Goal: Task Accomplishment & Management: Use online tool/utility

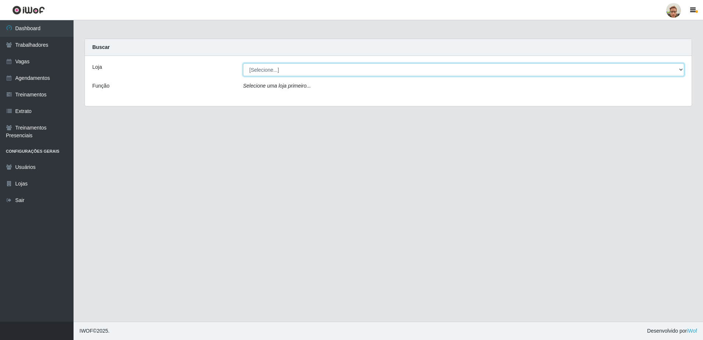
drag, startPoint x: 281, startPoint y: 72, endPoint x: 284, endPoint y: 77, distance: 5.3
click at [281, 72] on select "[Selecione...] [GEOGRAPHIC_DATA]" at bounding box center [463, 69] width 441 height 13
select select "168"
click at [243, 63] on select "[Selecione...] [GEOGRAPHIC_DATA]" at bounding box center [463, 69] width 441 height 13
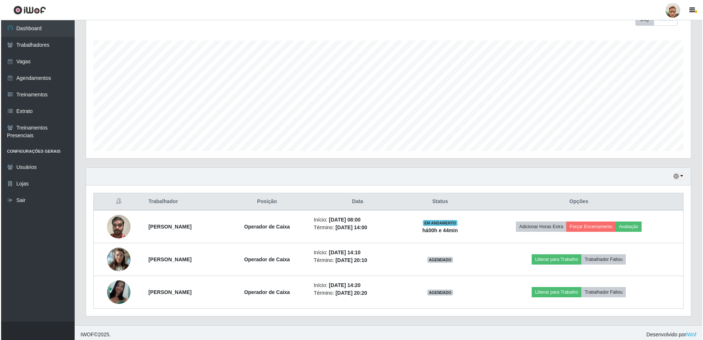
scroll to position [116, 0]
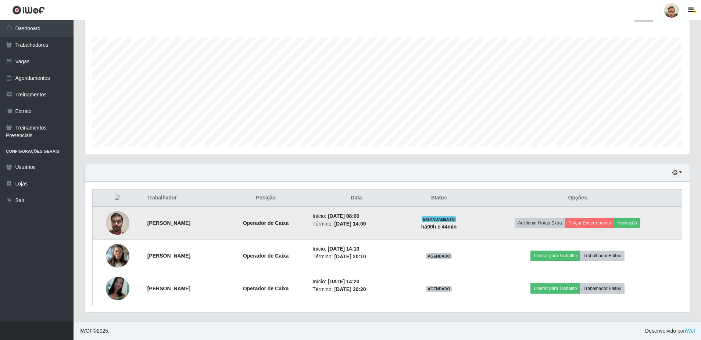
click at [120, 225] on img at bounding box center [118, 222] width 24 height 31
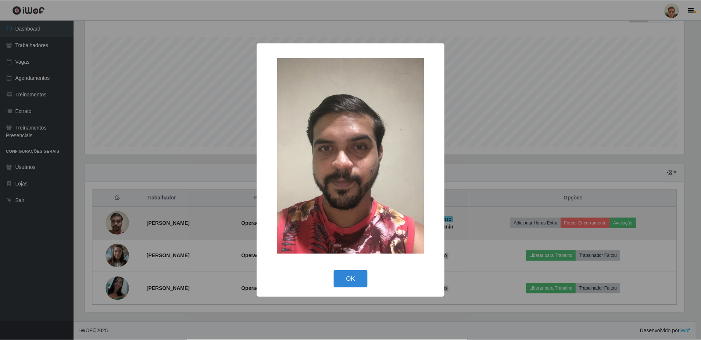
scroll to position [153, 601]
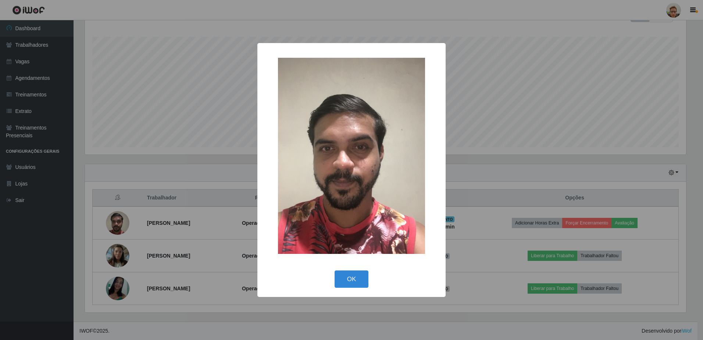
click at [180, 216] on div "× OK Cancel" at bounding box center [351, 170] width 703 height 340
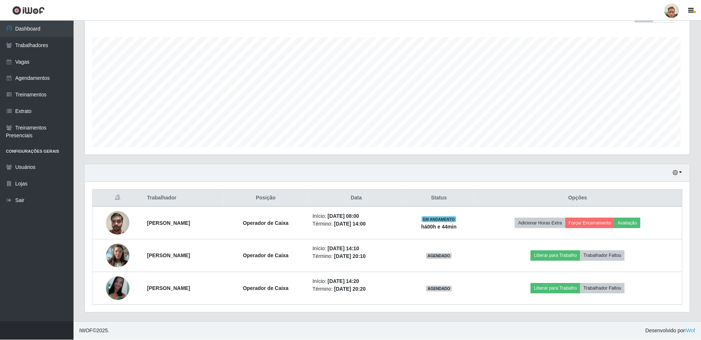
scroll to position [153, 605]
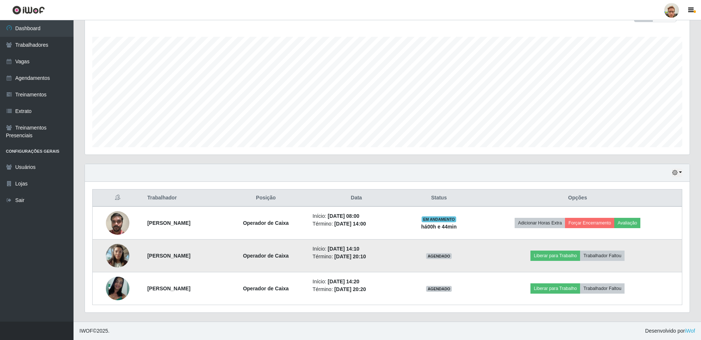
click at [123, 257] on img at bounding box center [118, 255] width 24 height 31
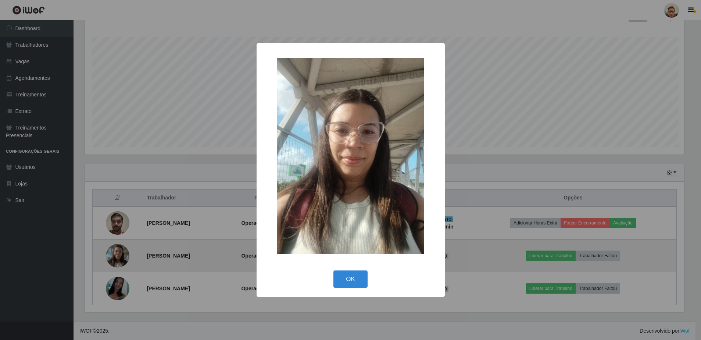
scroll to position [153, 601]
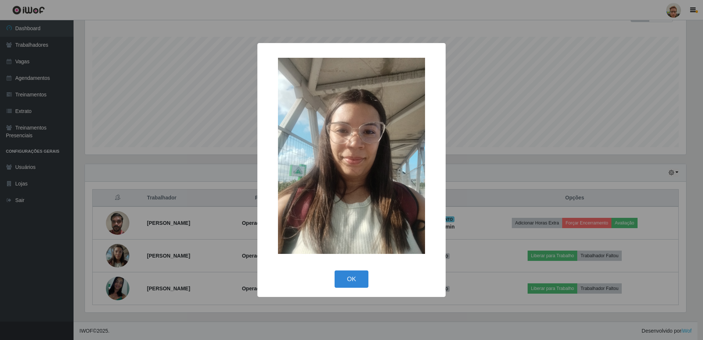
click at [146, 272] on div "× OK Cancel" at bounding box center [351, 170] width 703 height 340
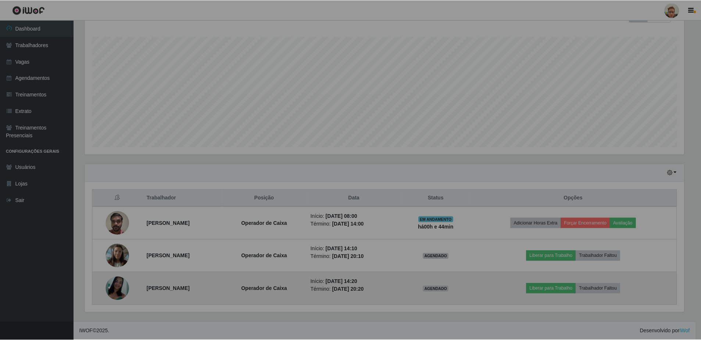
scroll to position [153, 605]
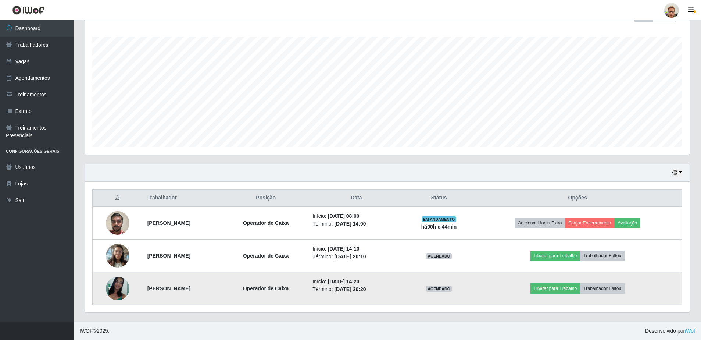
click at [125, 286] on img at bounding box center [118, 288] width 24 height 24
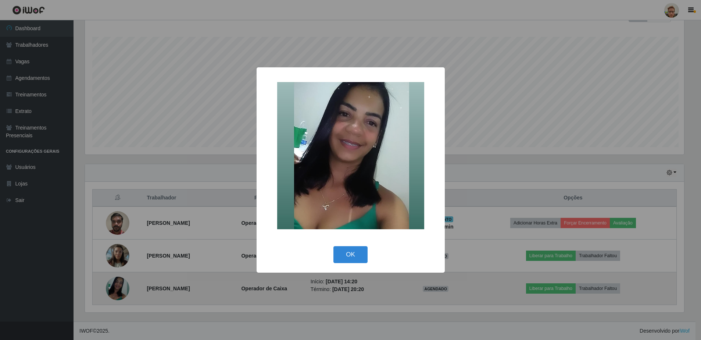
scroll to position [153, 601]
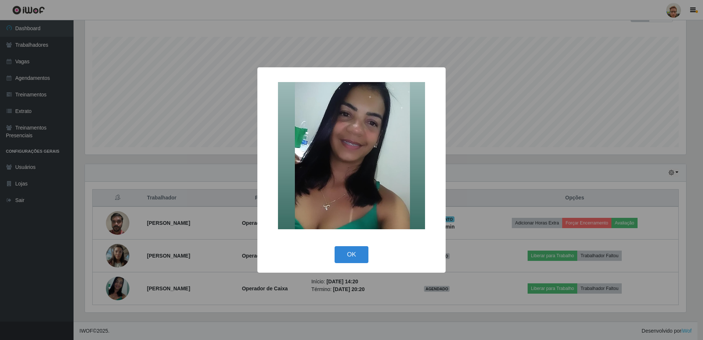
click at [177, 269] on div "× OK Cancel" at bounding box center [351, 170] width 703 height 340
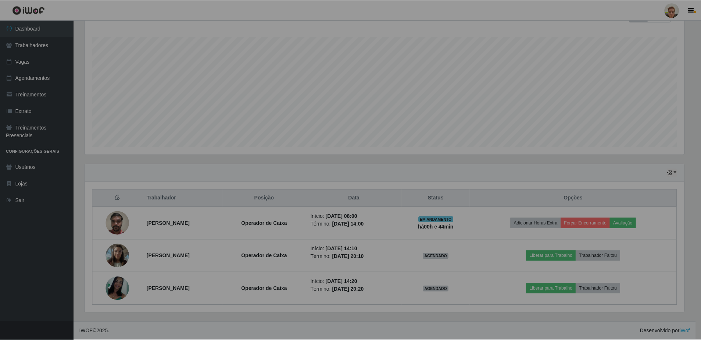
scroll to position [153, 605]
